Goal: Transaction & Acquisition: Purchase product/service

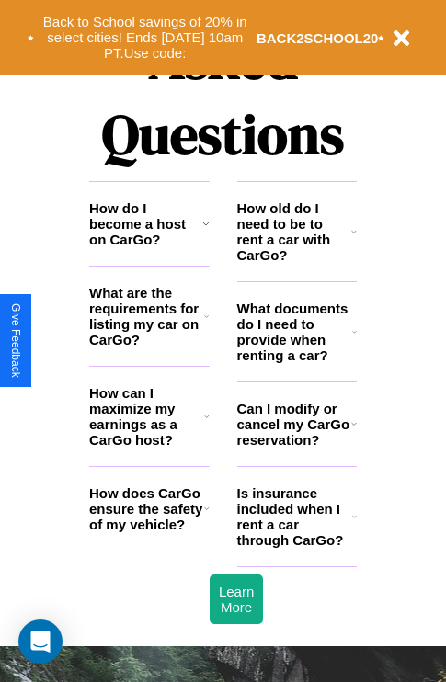
scroll to position [2227, 0]
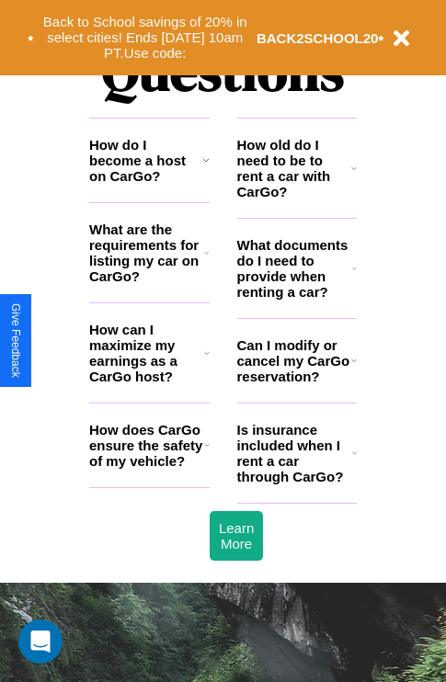
click at [149, 469] on h3 "How does CarGo ensure the safety of my vehicle?" at bounding box center [146, 445] width 115 height 47
click at [149, 382] on h3 "How can I maximize my earnings as a CarGo host?" at bounding box center [146, 353] width 115 height 62
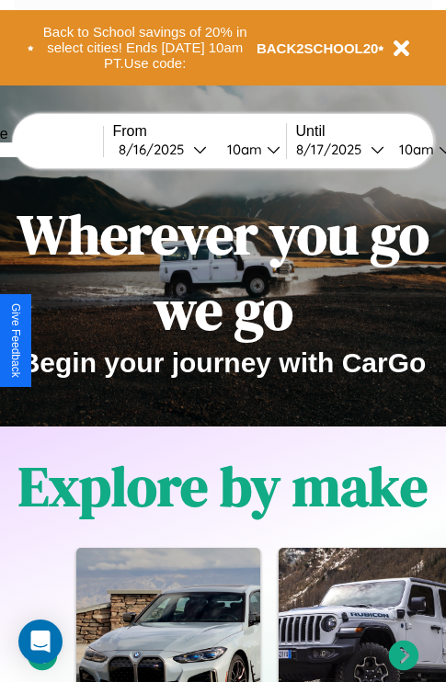
scroll to position [0, 0]
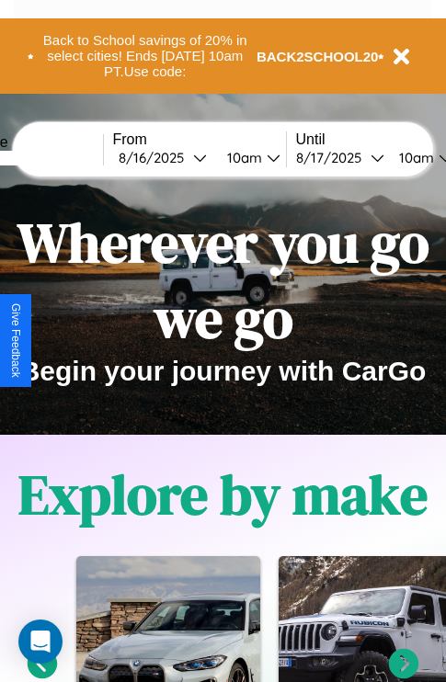
click at [62, 157] on input "text" at bounding box center [34, 158] width 138 height 15
type input "********"
click at [184, 157] on div "8 / 16 / 2025" at bounding box center [156, 157] width 74 height 17
select select "*"
select select "****"
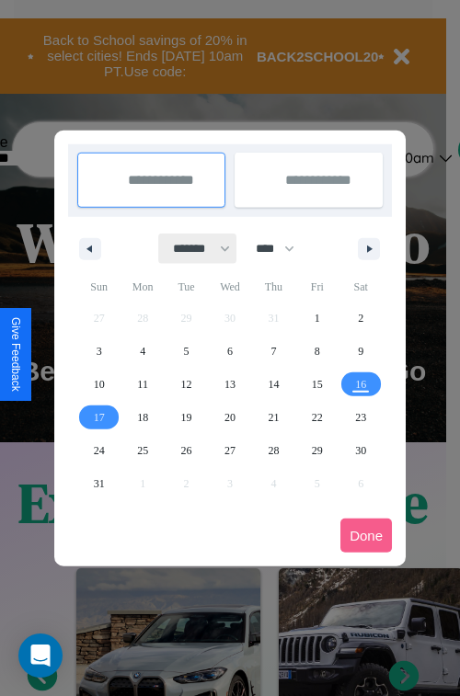
click at [193, 248] on select "******* ******** ***** ***** *** **** **** ****** ********* ******* ******** **…" at bounding box center [198, 248] width 78 height 30
select select "*"
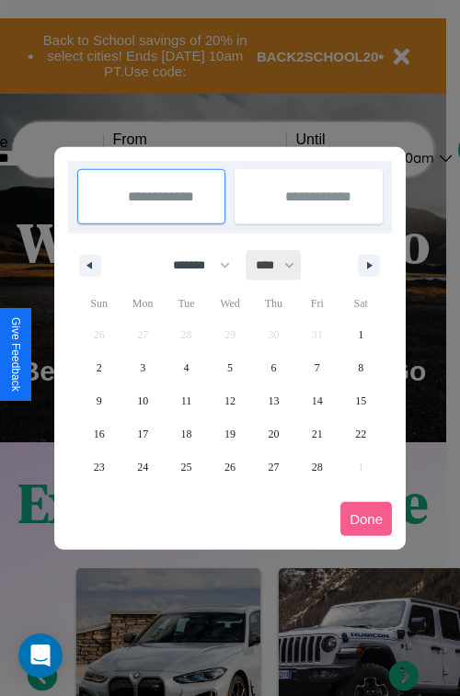
click at [283, 265] on select "**** **** **** **** **** **** **** **** **** **** **** **** **** **** **** ****…" at bounding box center [273, 265] width 55 height 30
select select "****"
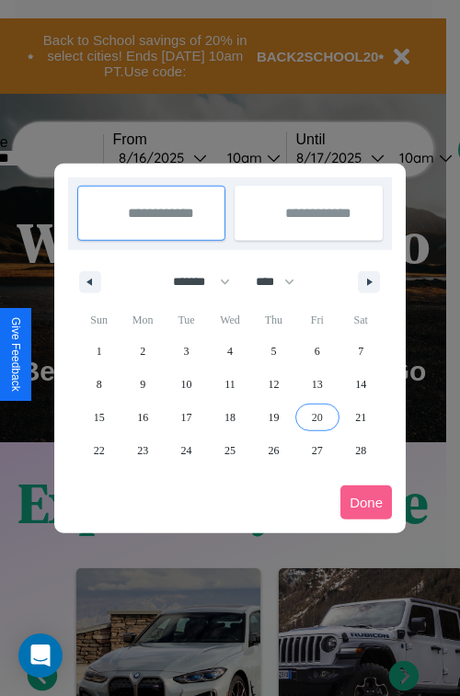
click at [316, 416] on span "20" at bounding box center [317, 417] width 11 height 33
type input "**********"
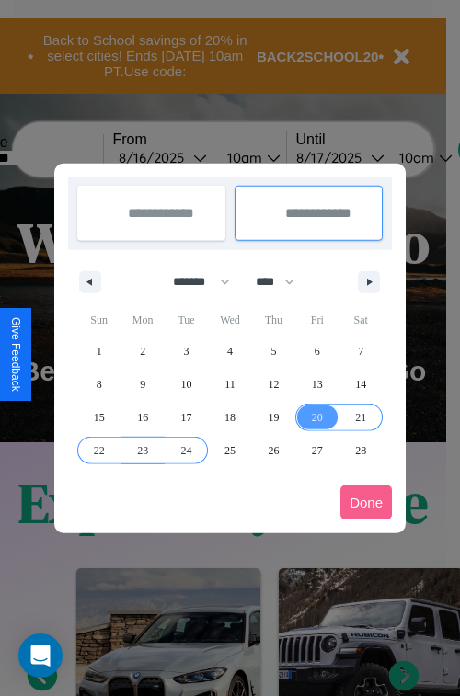
click at [186, 449] on span "24" at bounding box center [186, 450] width 11 height 33
type input "**********"
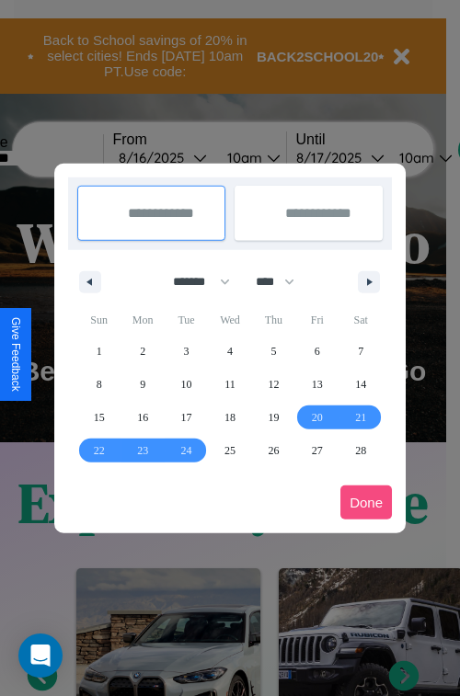
click at [366, 502] on button "Done" at bounding box center [365, 502] width 51 height 34
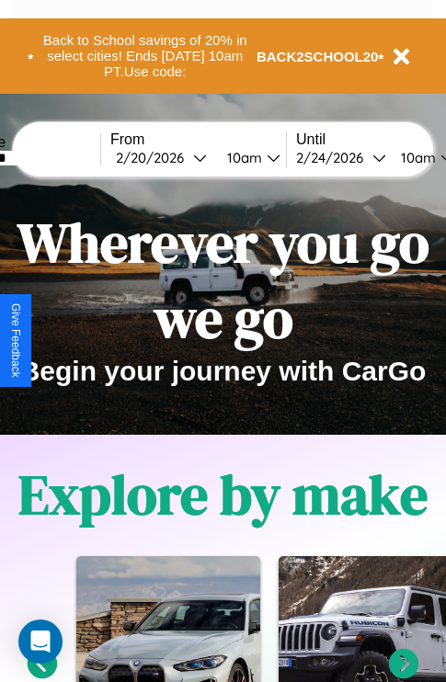
click at [265, 157] on div "10am" at bounding box center [242, 157] width 49 height 17
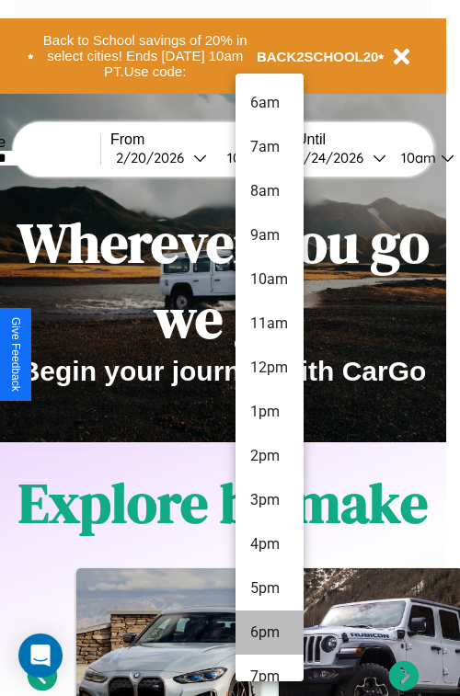
click at [268, 632] on li "6pm" at bounding box center [269, 632] width 68 height 44
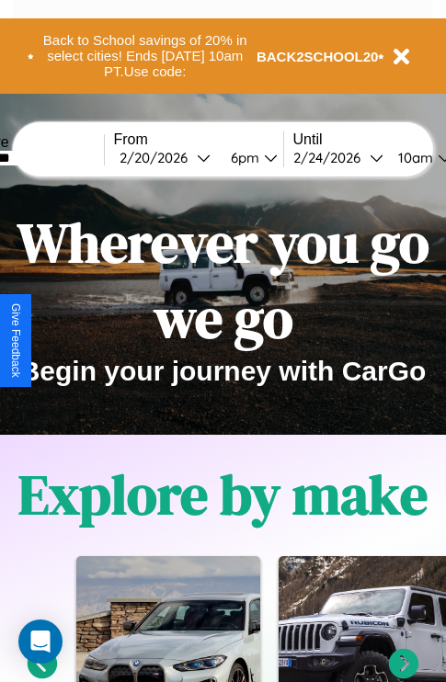
scroll to position [0, 68]
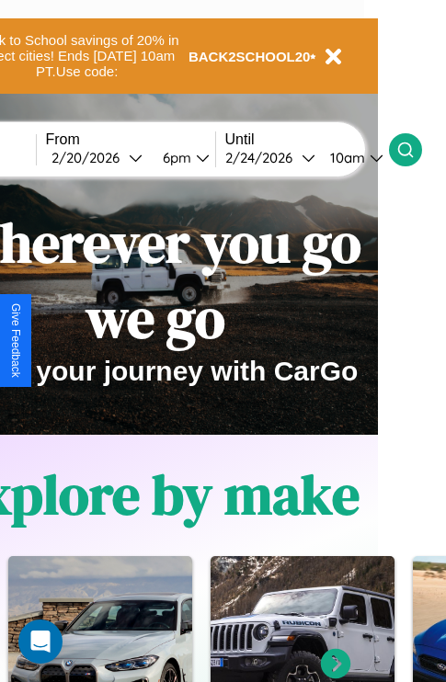
click at [415, 149] on icon at bounding box center [405, 150] width 18 height 18
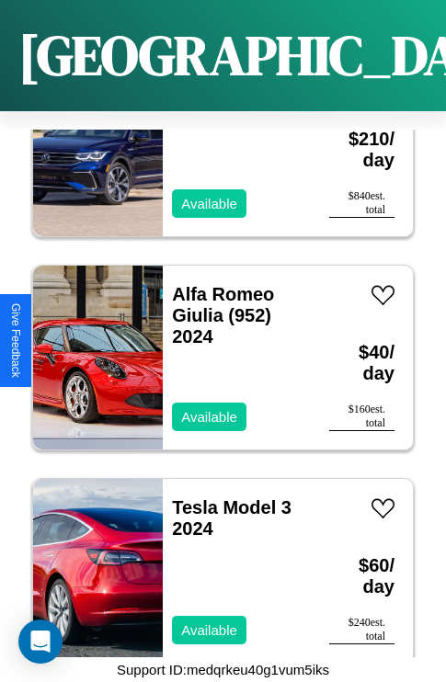
scroll to position [3054, 0]
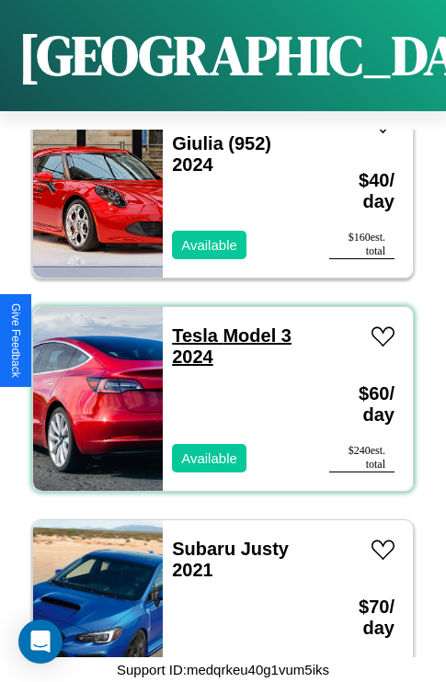
click at [189, 325] on link "Tesla Model 3 2024" at bounding box center [231, 345] width 119 height 41
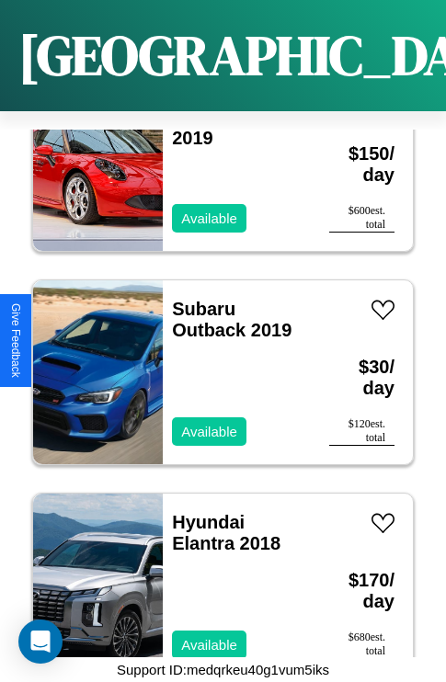
scroll to position [13503, 0]
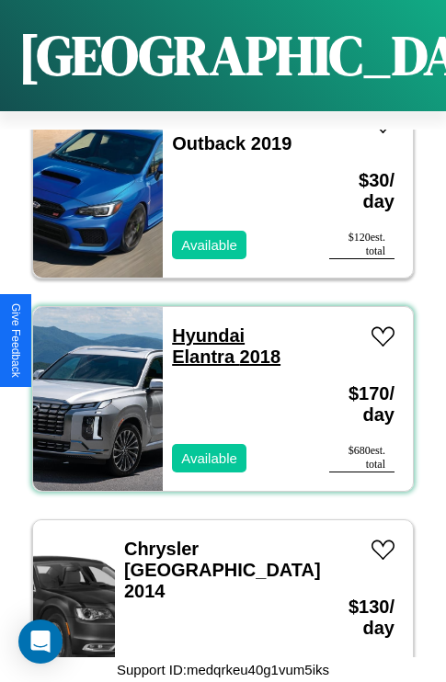
click at [202, 325] on link "Hyundai Elantra 2018" at bounding box center [226, 345] width 108 height 41
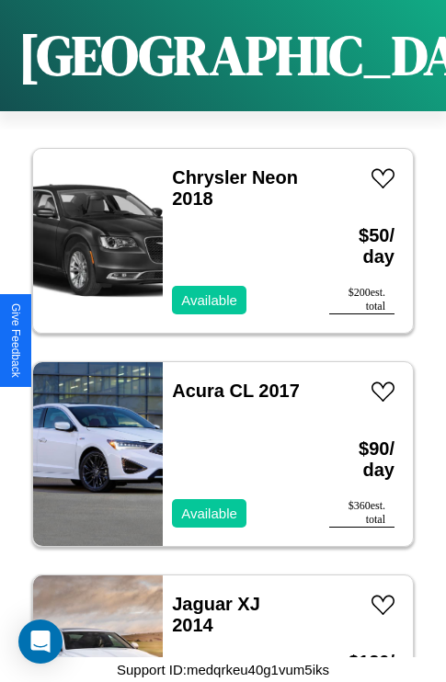
scroll to position [4120, 0]
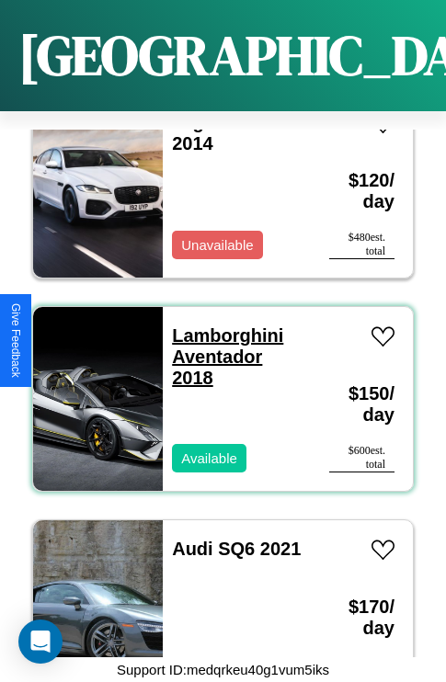
click at [222, 325] on link "Lamborghini Aventador 2018" at bounding box center [227, 356] width 111 height 62
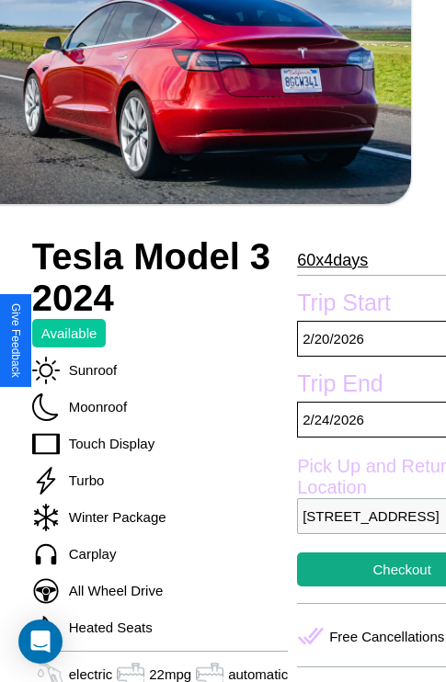
scroll to position [309, 88]
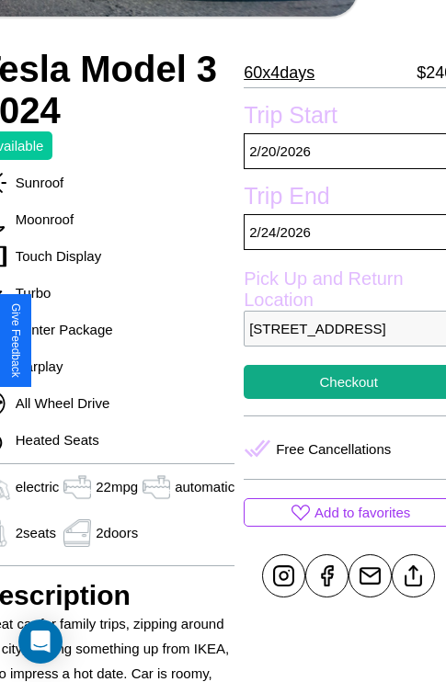
click at [340, 341] on p "5944 Front Street Budapest 18048 Hungary" at bounding box center [349, 329] width 210 height 36
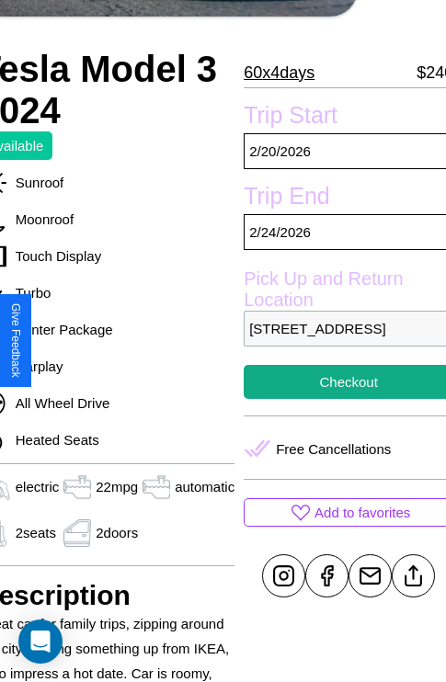
click at [340, 341] on p "5944 Front Street Budapest 18048 Hungary" at bounding box center [349, 329] width 210 height 36
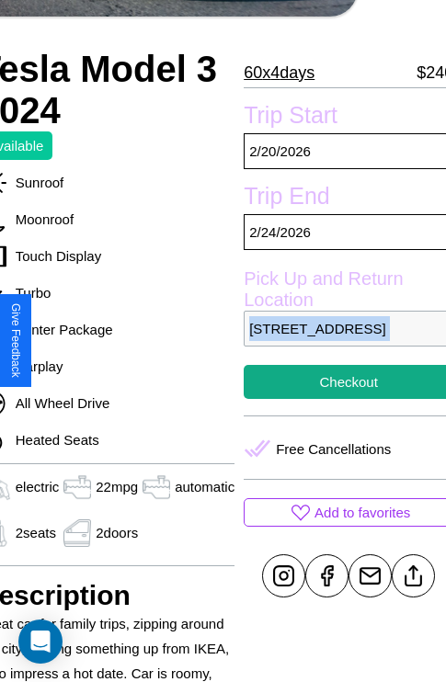
click at [340, 341] on p "5944 Front Street Budapest 18048 Hungary" at bounding box center [349, 329] width 210 height 36
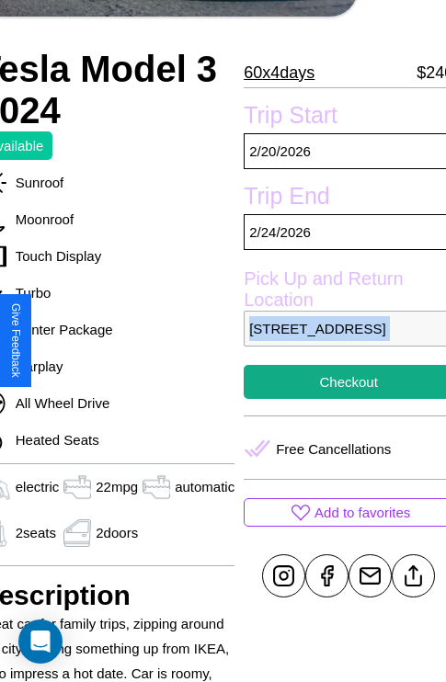
click at [340, 341] on p "5944 Front Street Budapest 18048 Hungary" at bounding box center [349, 329] width 210 height 36
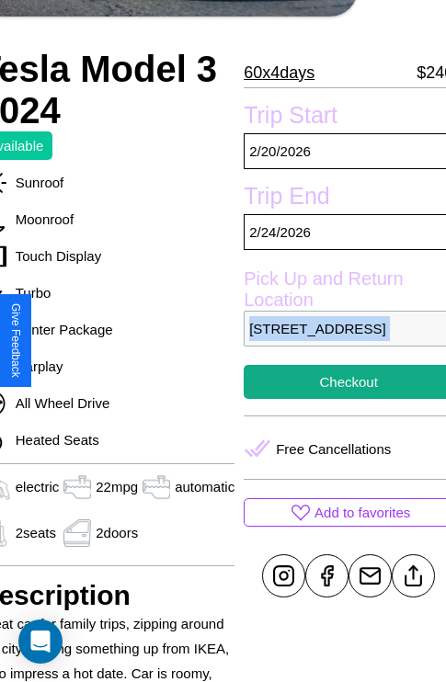
click at [340, 341] on p "5944 Front Street Budapest 18048 Hungary" at bounding box center [349, 329] width 210 height 36
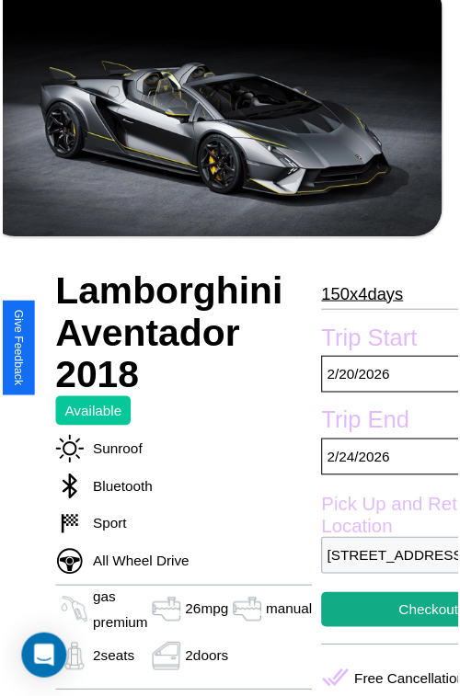
scroll to position [506, 84]
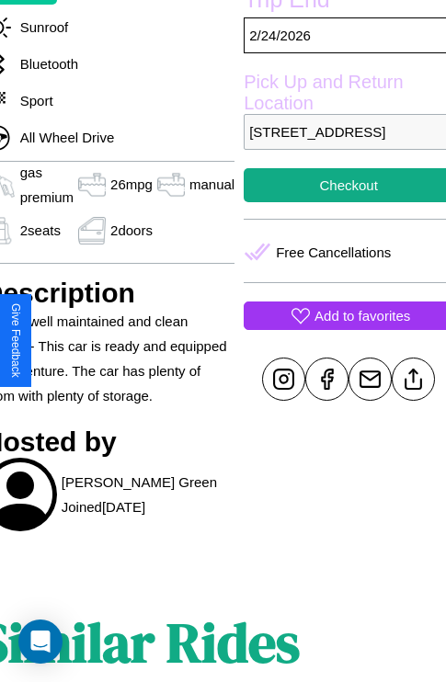
click at [340, 328] on p "Add to favorites" at bounding box center [362, 315] width 96 height 25
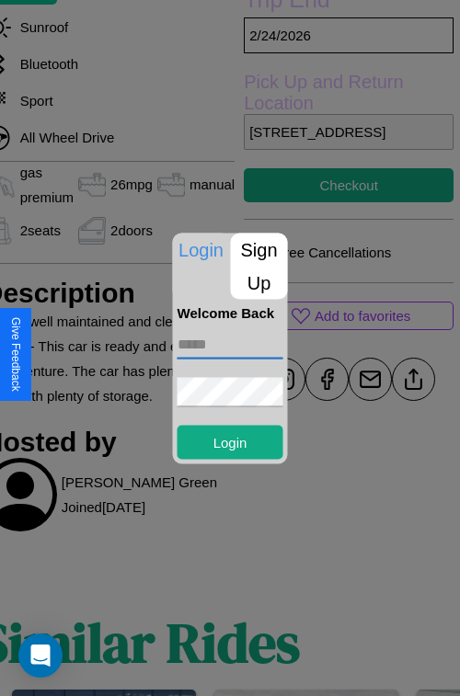
click at [230, 344] on input "text" at bounding box center [230, 343] width 106 height 29
type input "**********"
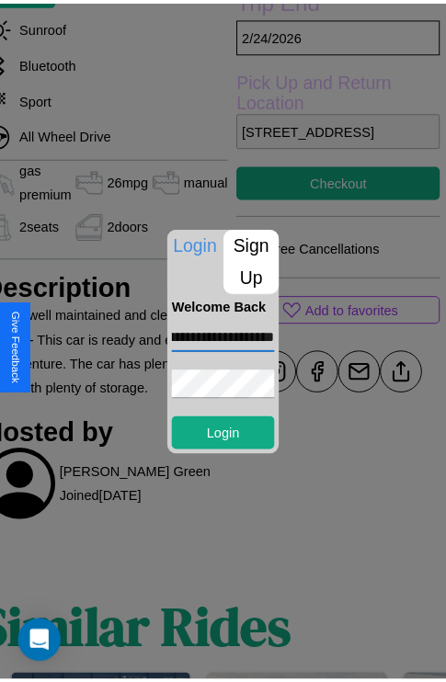
scroll to position [0, 0]
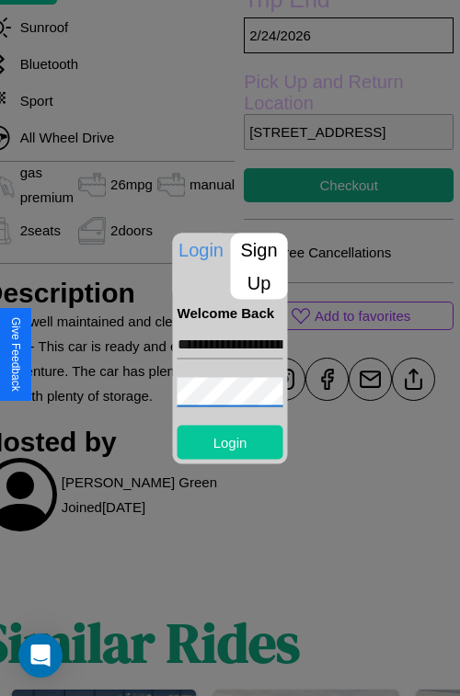
click at [230, 441] on button "Login" at bounding box center [230, 442] width 106 height 34
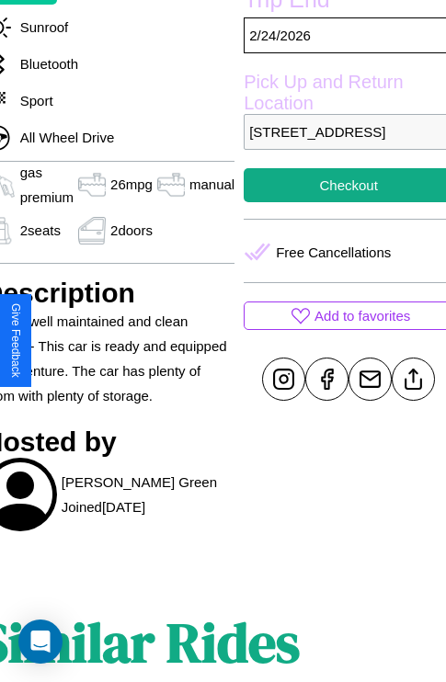
scroll to position [506, 84]
